Goal: Task Accomplishment & Management: Use online tool/utility

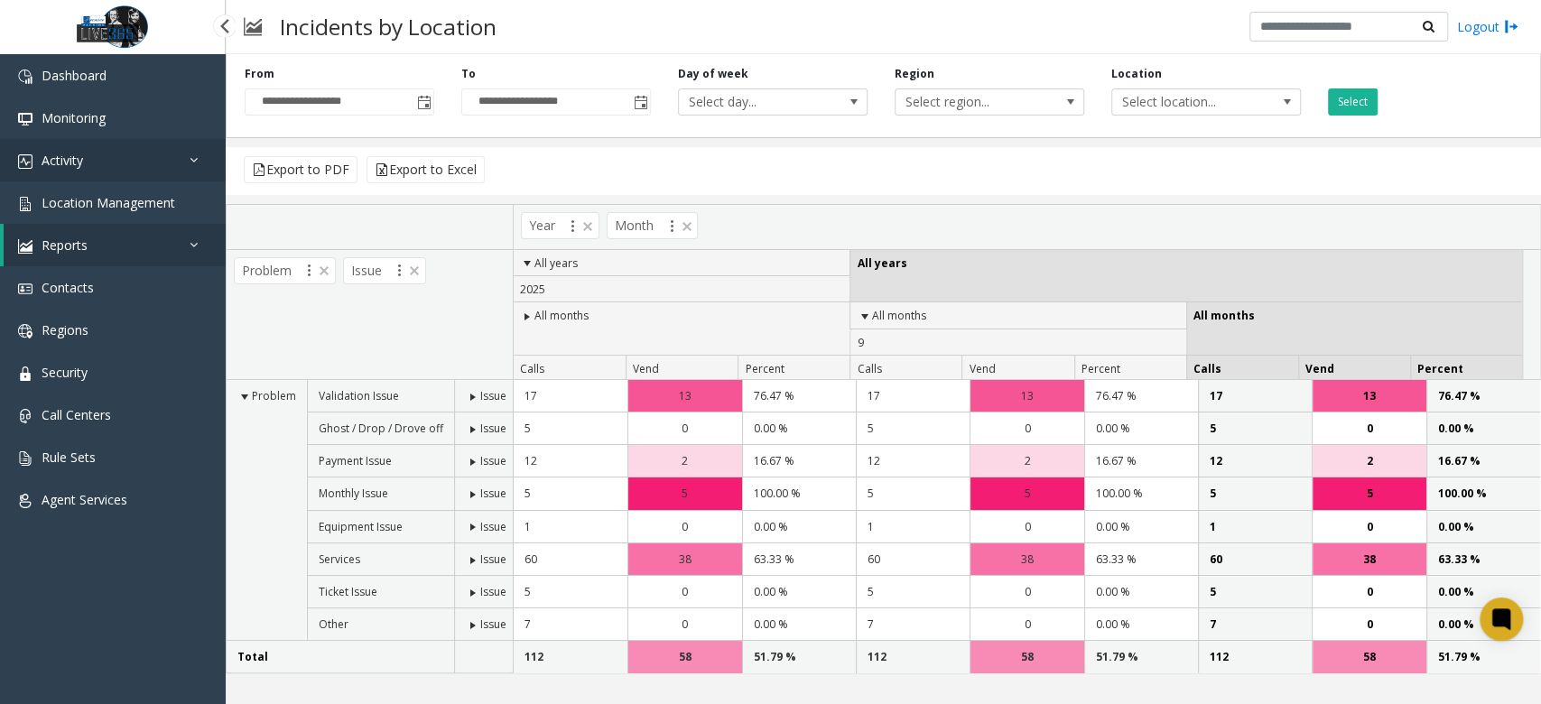
click at [116, 170] on link "Activity" at bounding box center [113, 160] width 226 height 42
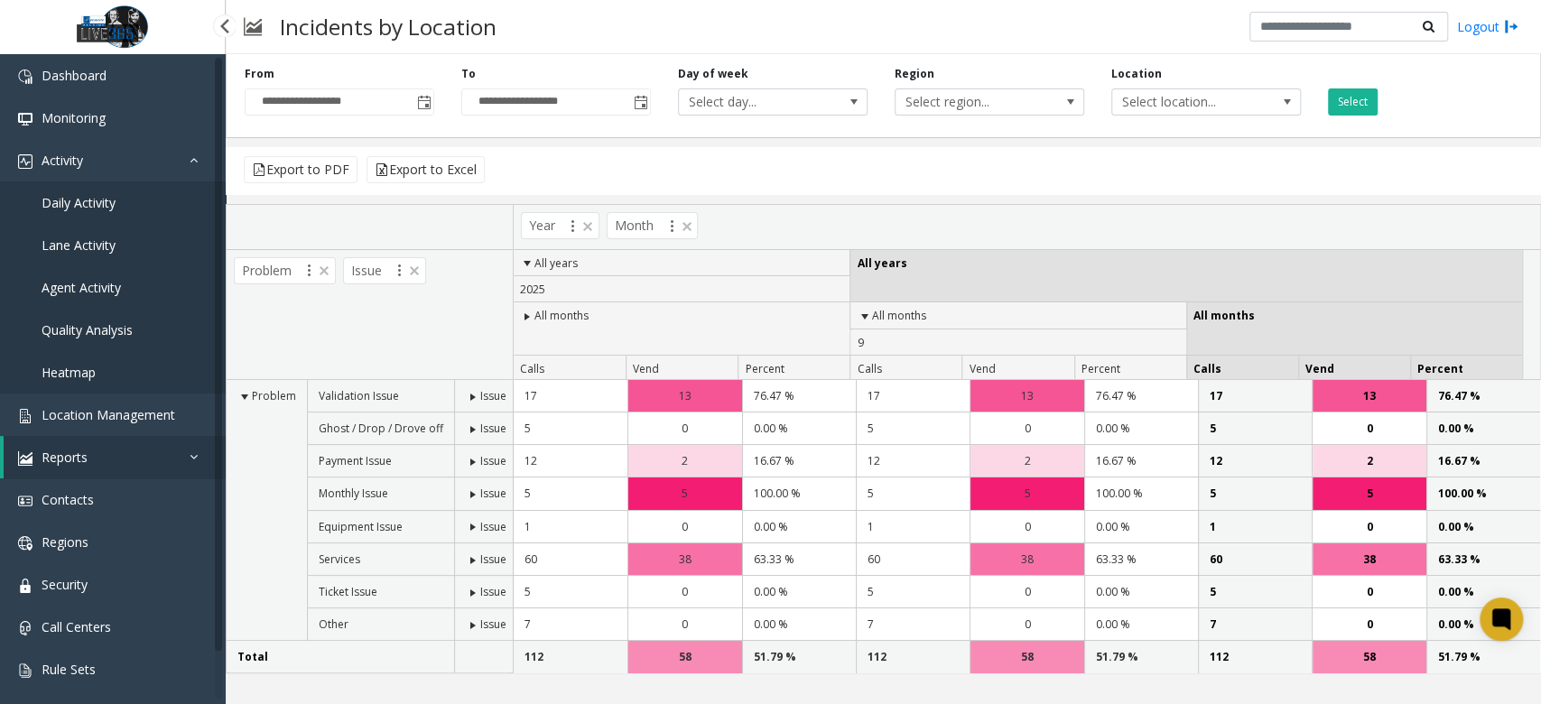
click at [116, 193] on link "Daily Activity" at bounding box center [113, 202] width 226 height 42
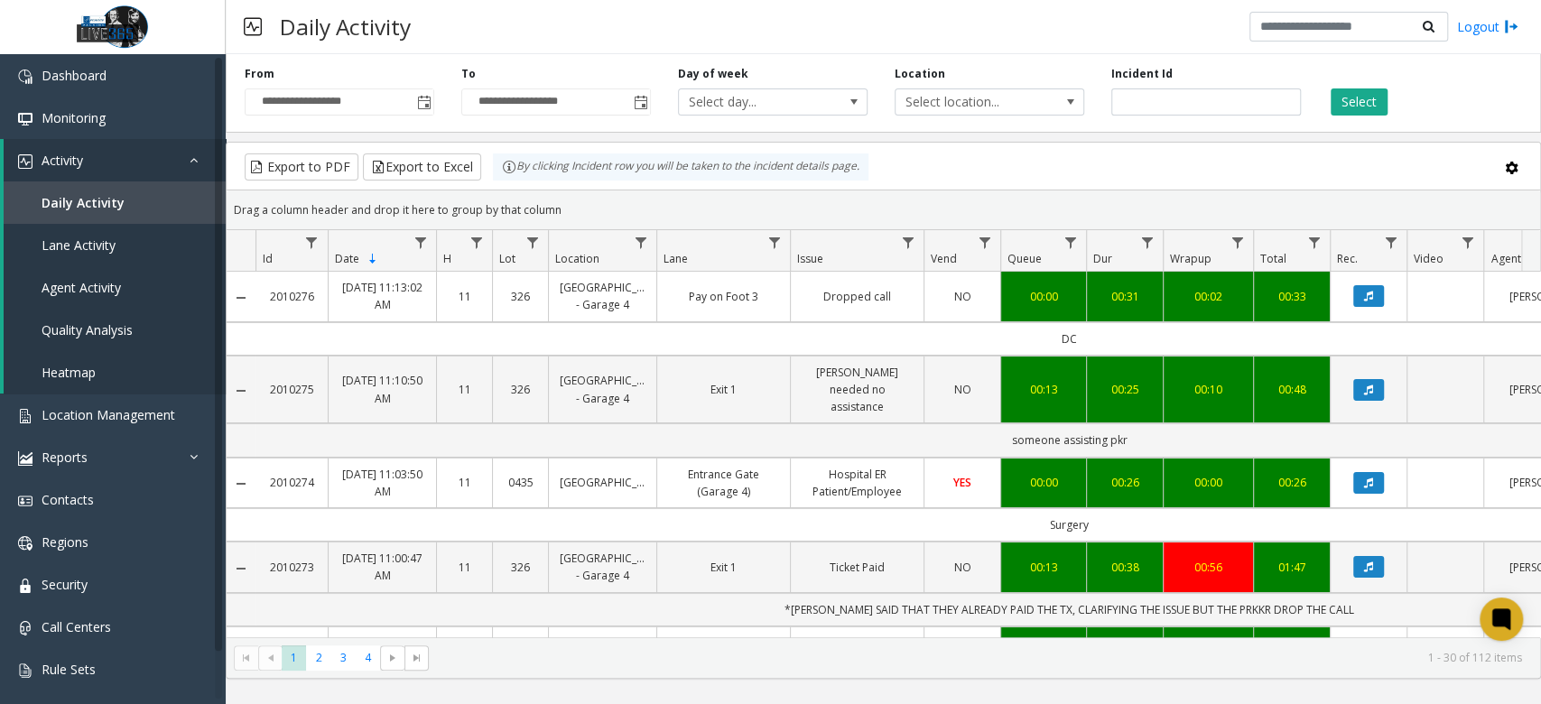
click at [1048, 665] on kendo-pager-info "1 - 30 of 112 items" at bounding box center [981, 657] width 1083 height 15
click at [428, 103] on span "Toggle popup" at bounding box center [424, 103] width 14 height 14
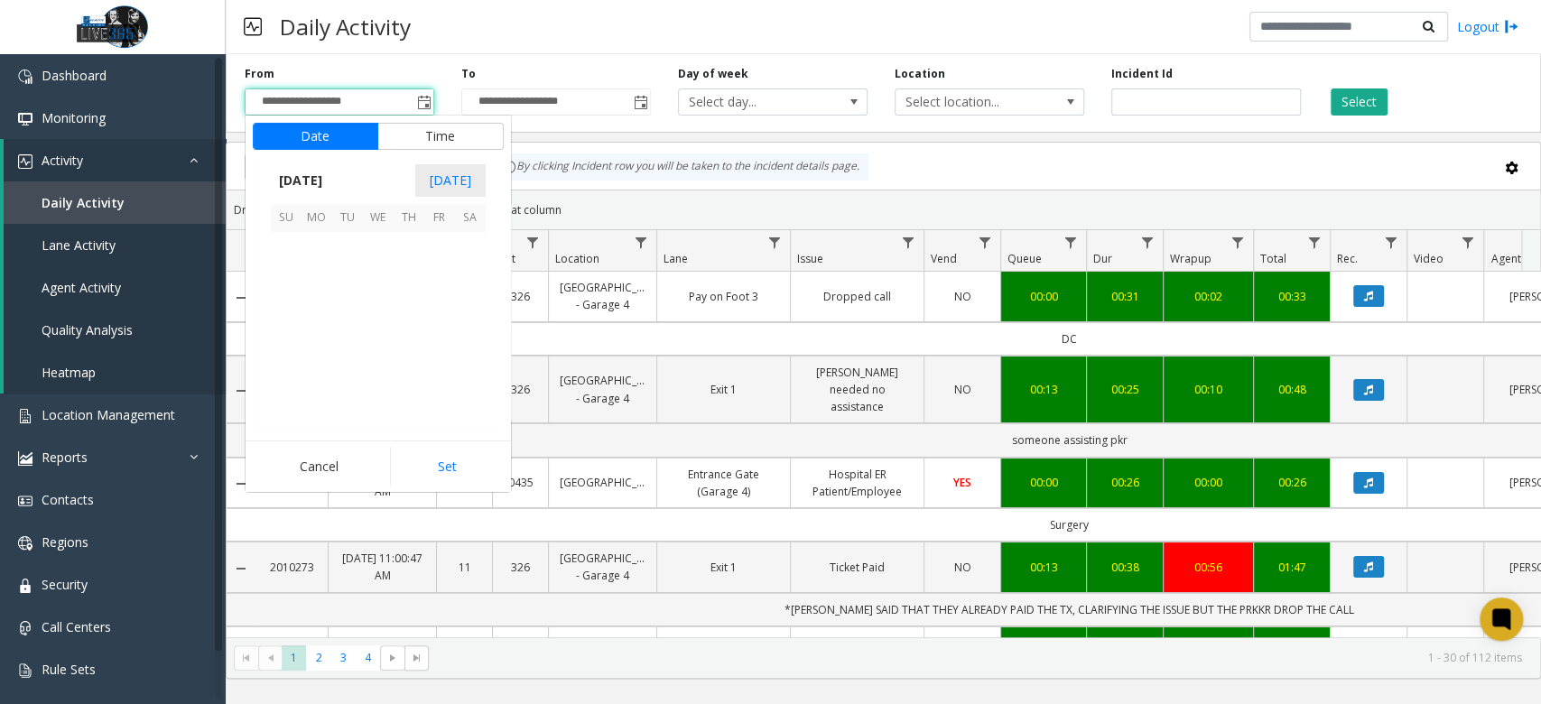
scroll to position [324070, 0]
click at [311, 346] on span "22" at bounding box center [317, 339] width 31 height 31
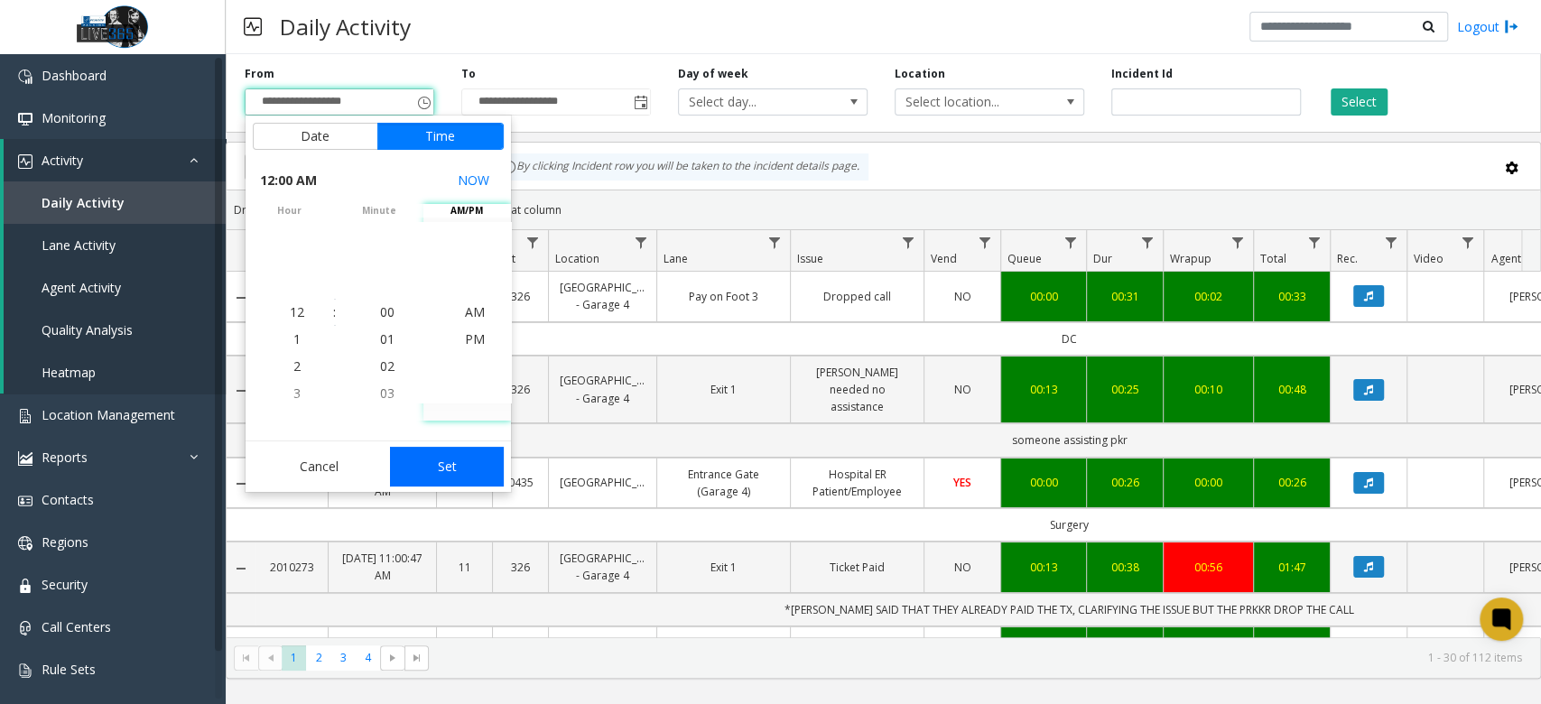
click at [467, 457] on button "Set" at bounding box center [447, 467] width 114 height 40
type input "**********"
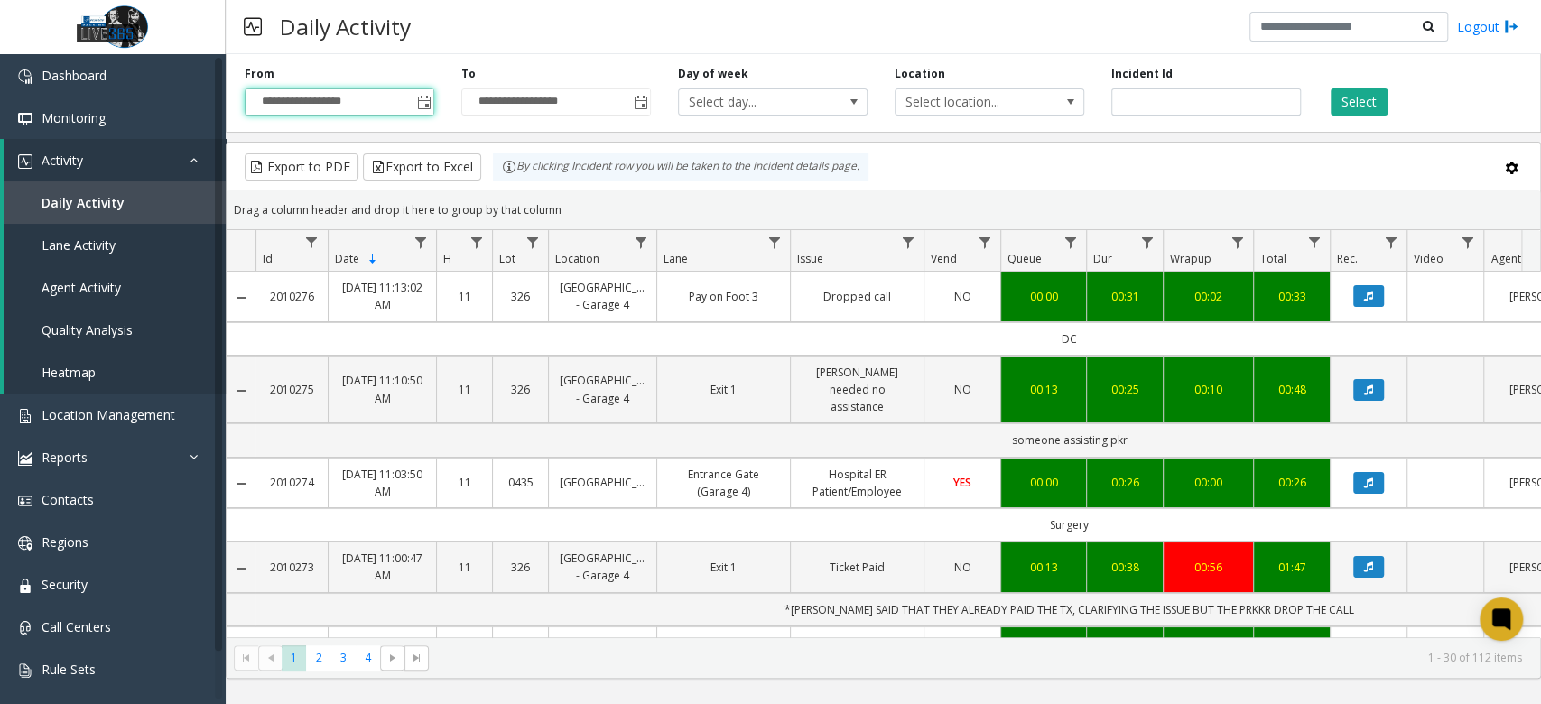
click at [651, 105] on div "**********" at bounding box center [556, 91] width 217 height 50
click at [643, 102] on span "Toggle popup" at bounding box center [641, 103] width 14 height 14
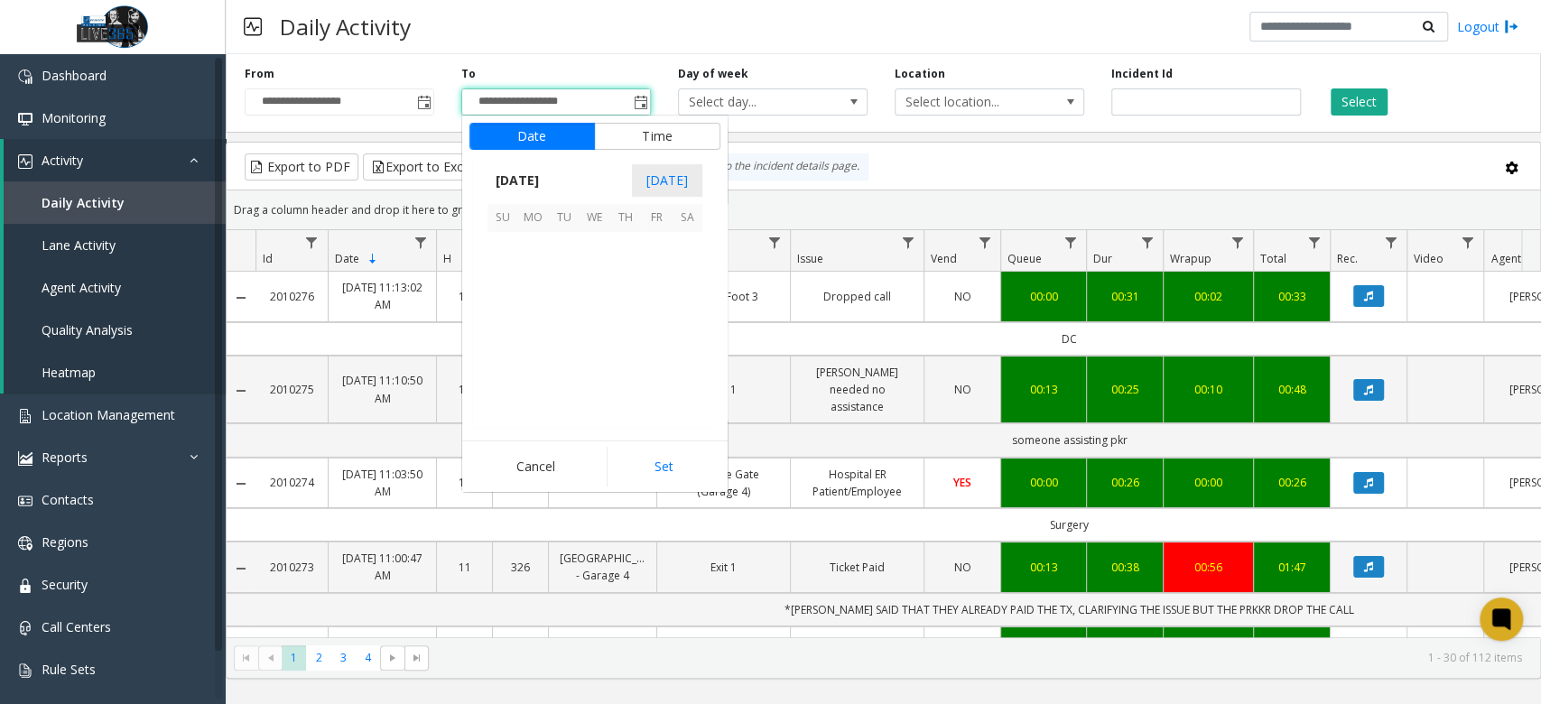
scroll to position [27, 0]
click at [600, 338] on span "24" at bounding box center [595, 339] width 31 height 31
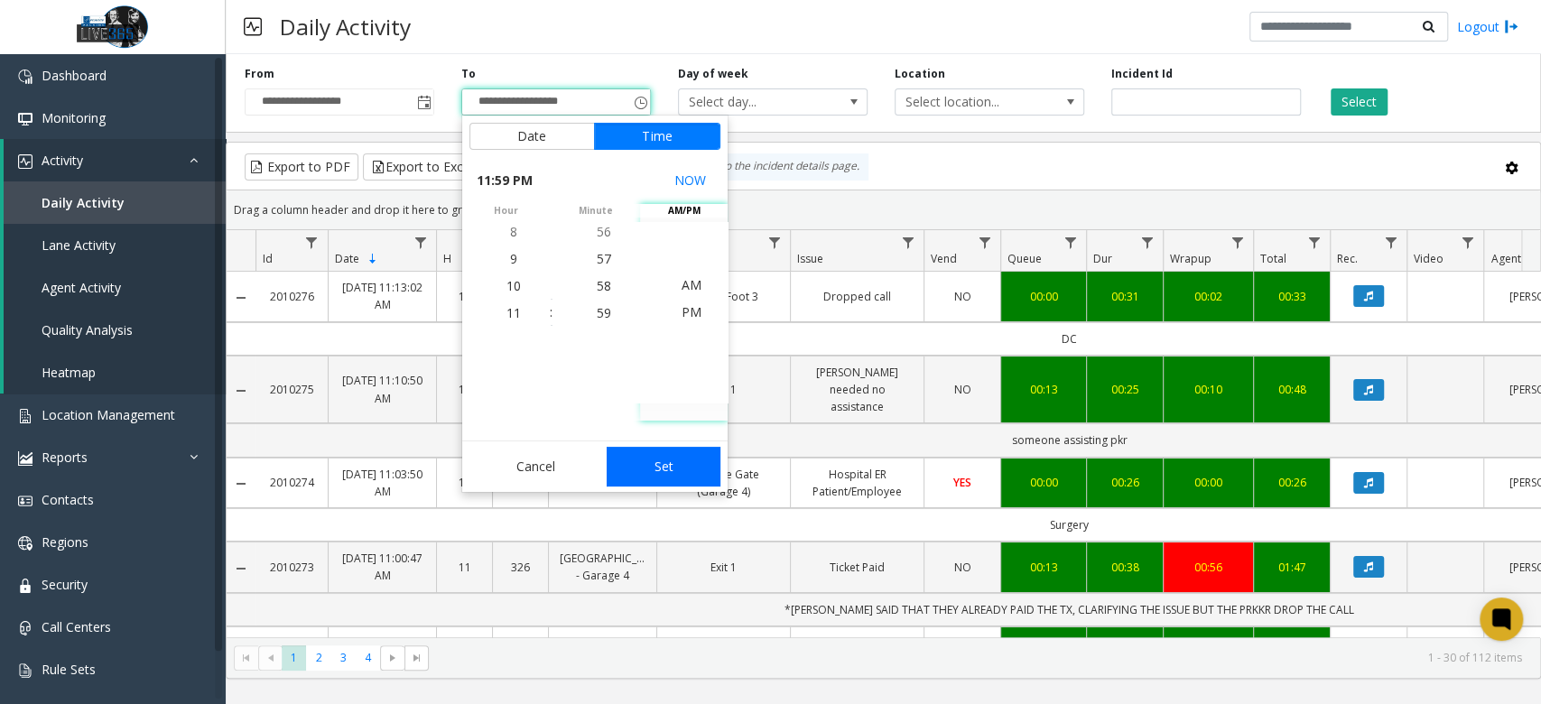
click at [665, 471] on button "Set" at bounding box center [664, 467] width 114 height 40
type input "**********"
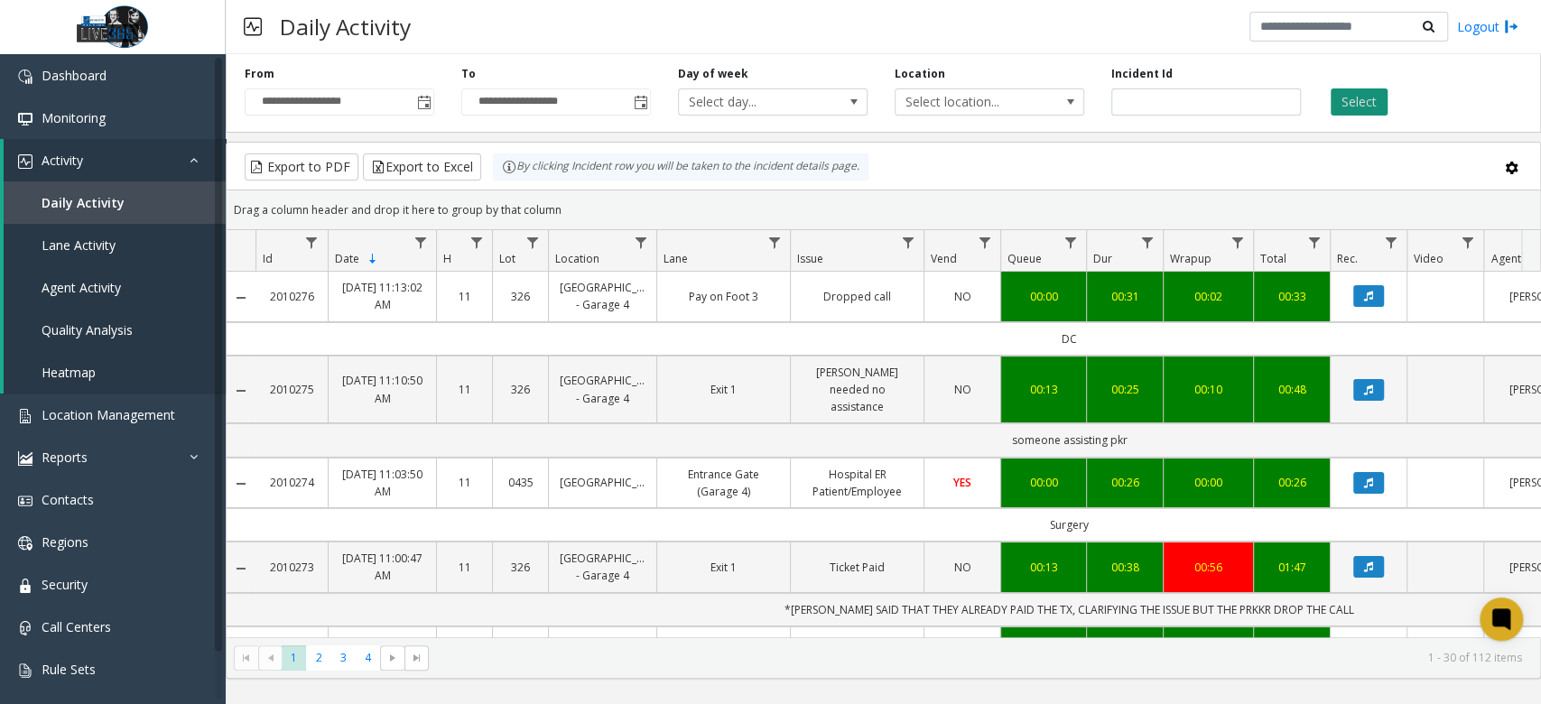
click at [1361, 107] on button "Select" at bounding box center [1359, 101] width 57 height 27
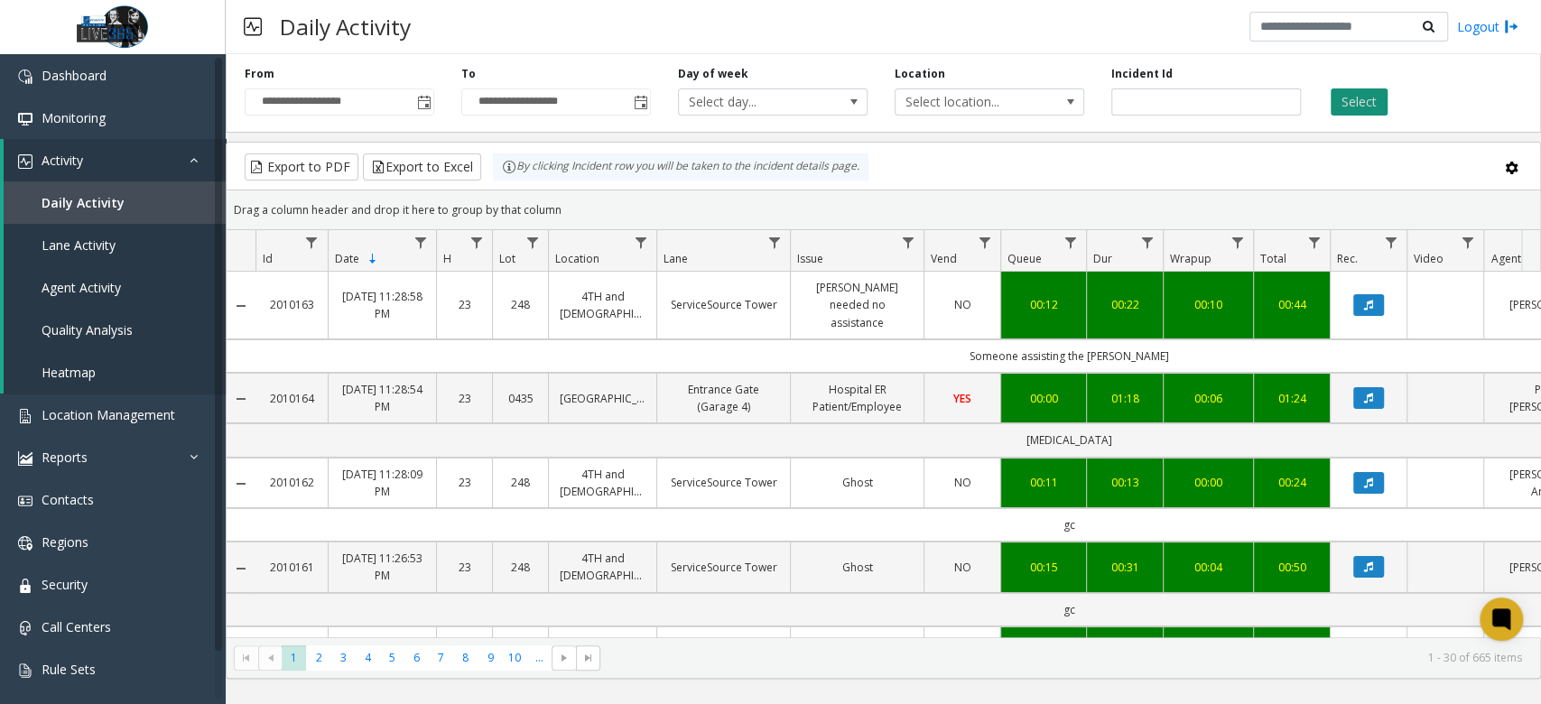
click at [1342, 97] on button "Select" at bounding box center [1359, 101] width 57 height 27
click at [420, 160] on button "Export to Excel" at bounding box center [422, 167] width 118 height 27
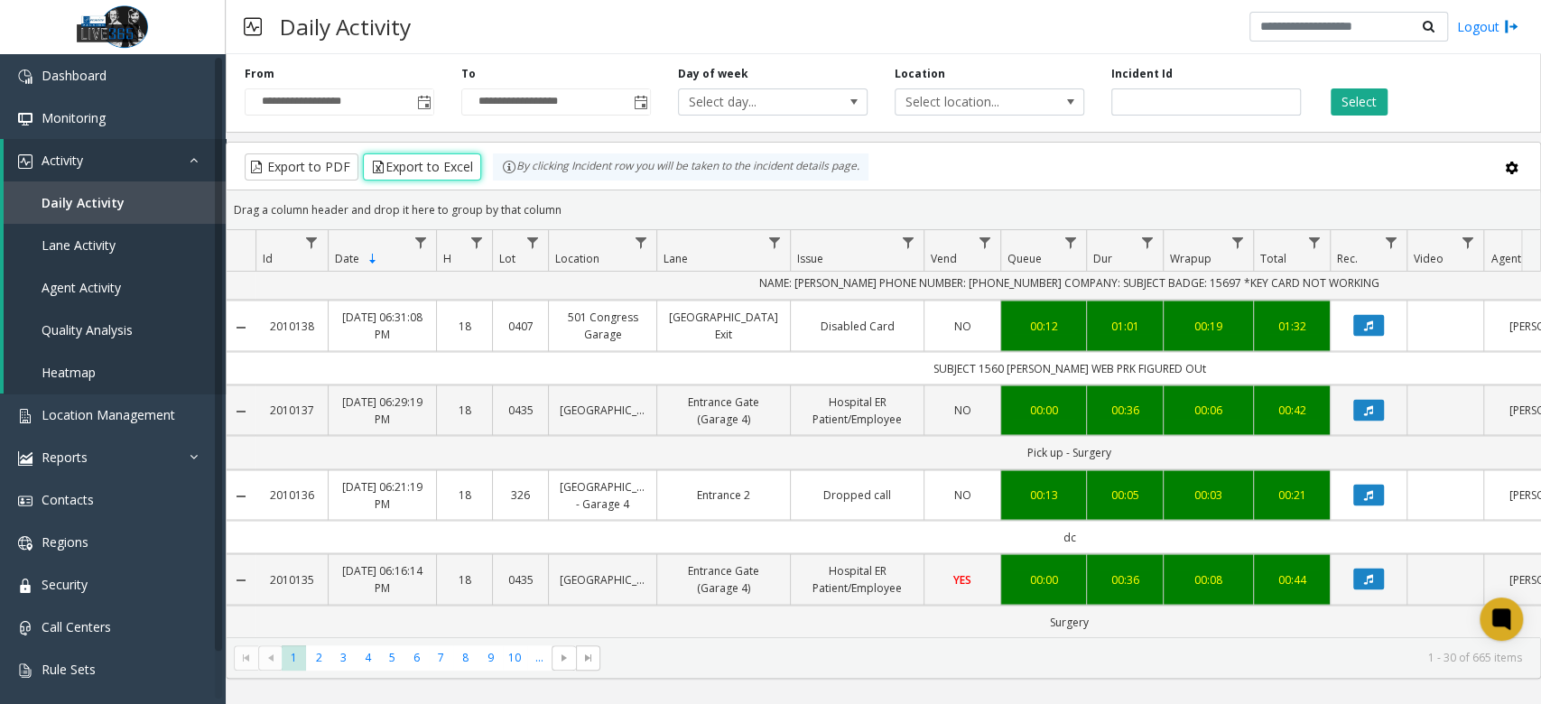
scroll to position [2347, 0]
click at [91, 113] on span "Monitoring" at bounding box center [74, 117] width 64 height 17
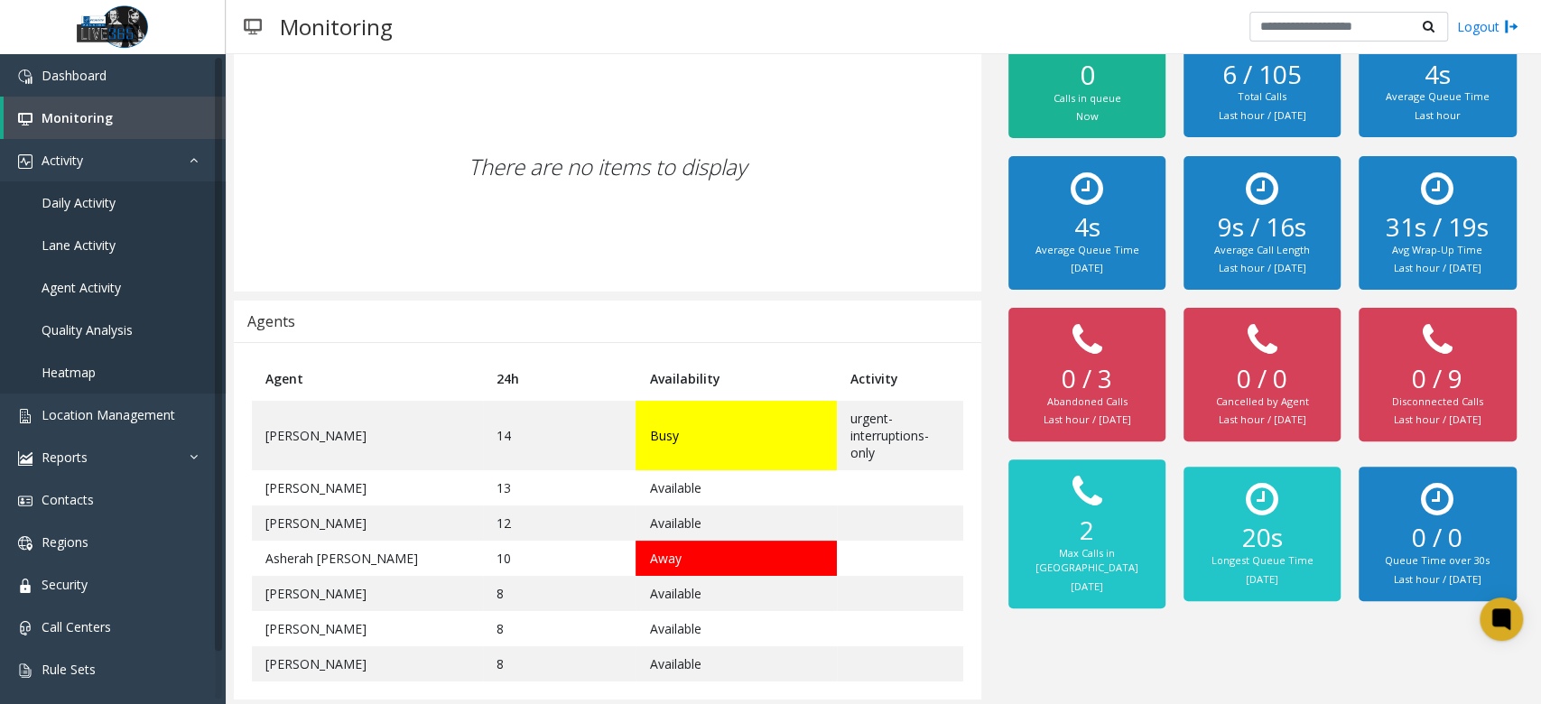
scroll to position [232, 0]
